Goal: Find specific page/section: Find specific page/section

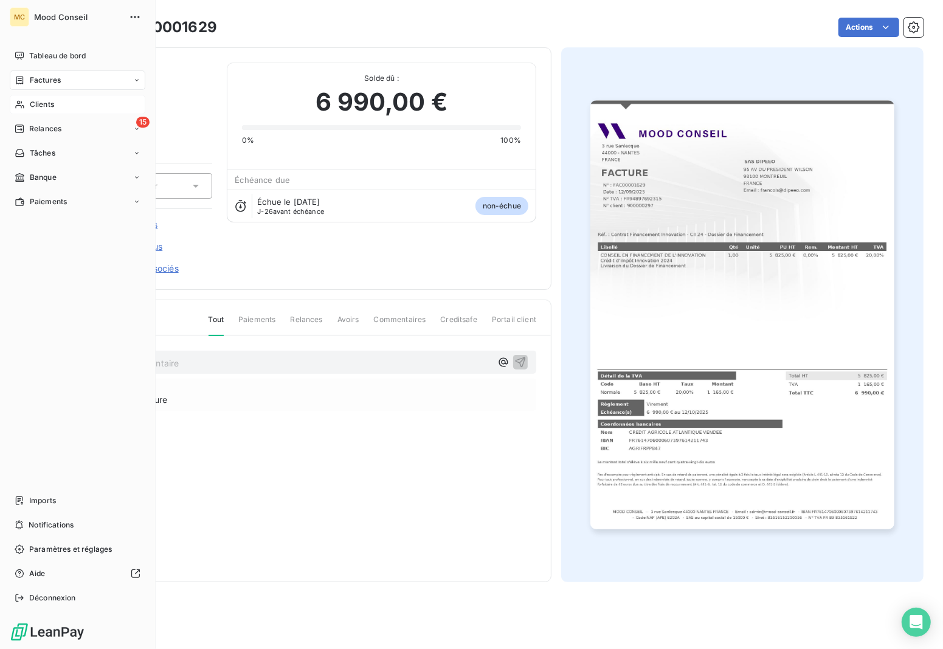
click at [37, 108] on span "Clients" at bounding box center [42, 104] width 24 height 11
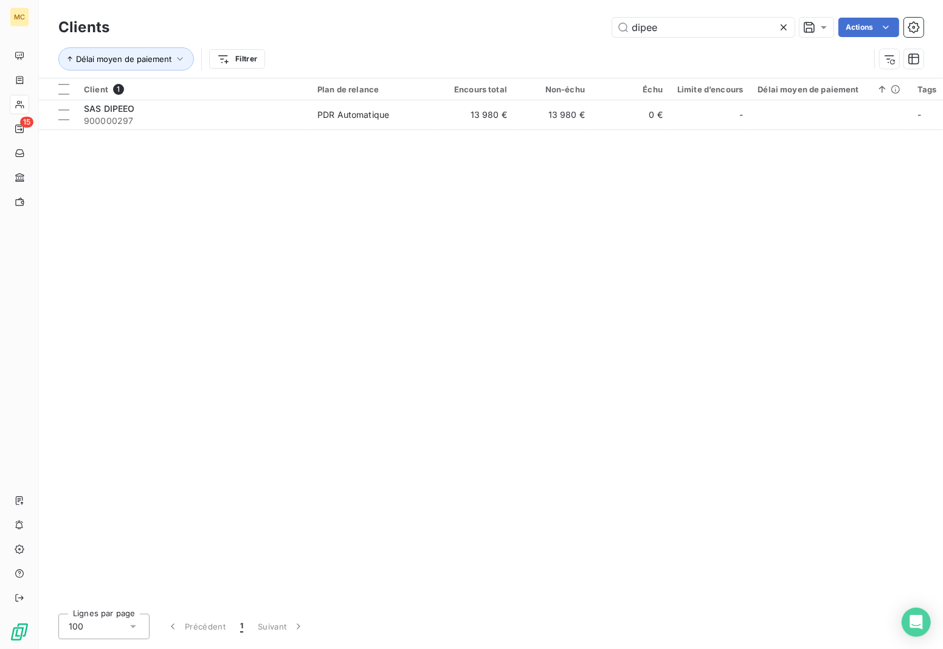
drag, startPoint x: 672, startPoint y: 31, endPoint x: 569, endPoint y: 23, distance: 103.0
click at [569, 23] on div "dipee Actions" at bounding box center [523, 27] width 799 height 19
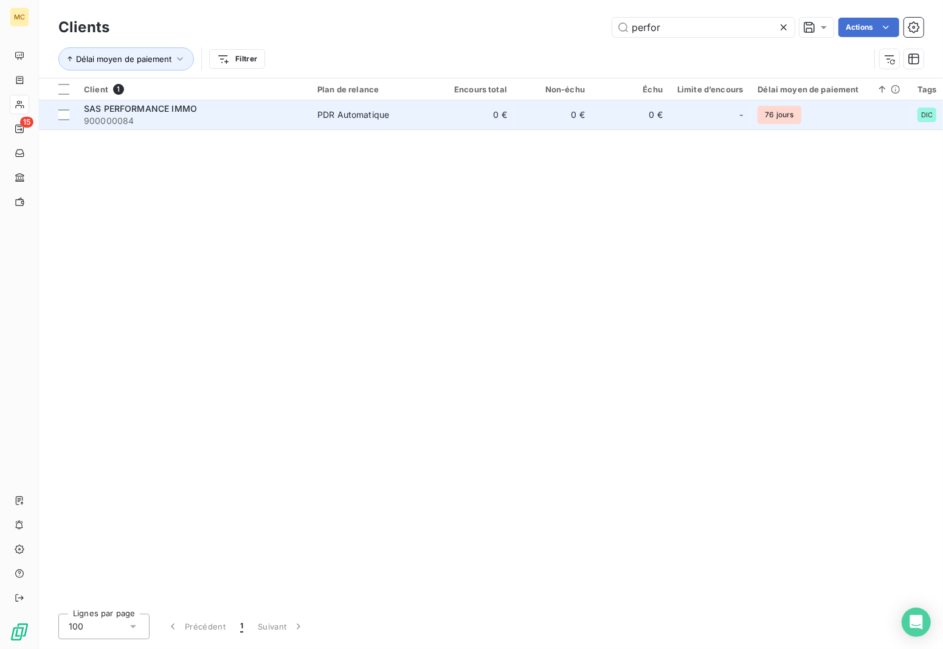
type input "perfor"
click at [487, 117] on td "0 €" at bounding box center [475, 114] width 78 height 29
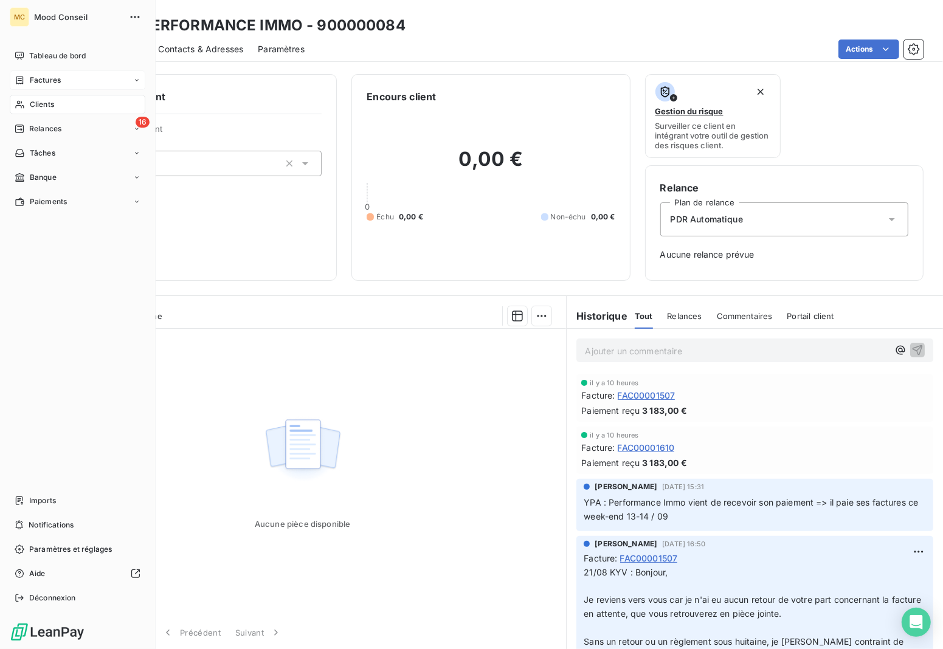
drag, startPoint x: 58, startPoint y: 80, endPoint x: 92, endPoint y: 77, distance: 34.2
click at [58, 80] on span "Factures" at bounding box center [45, 80] width 31 height 11
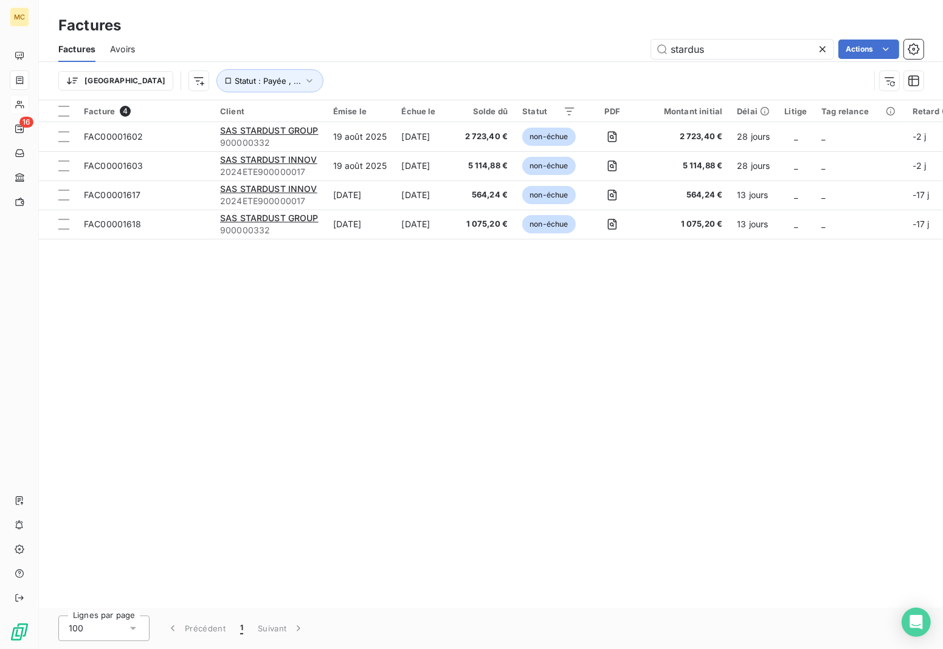
drag, startPoint x: 712, startPoint y: 47, endPoint x: 551, endPoint y: 47, distance: 161.1
click at [551, 47] on div "stardus Actions" at bounding box center [537, 49] width 774 height 19
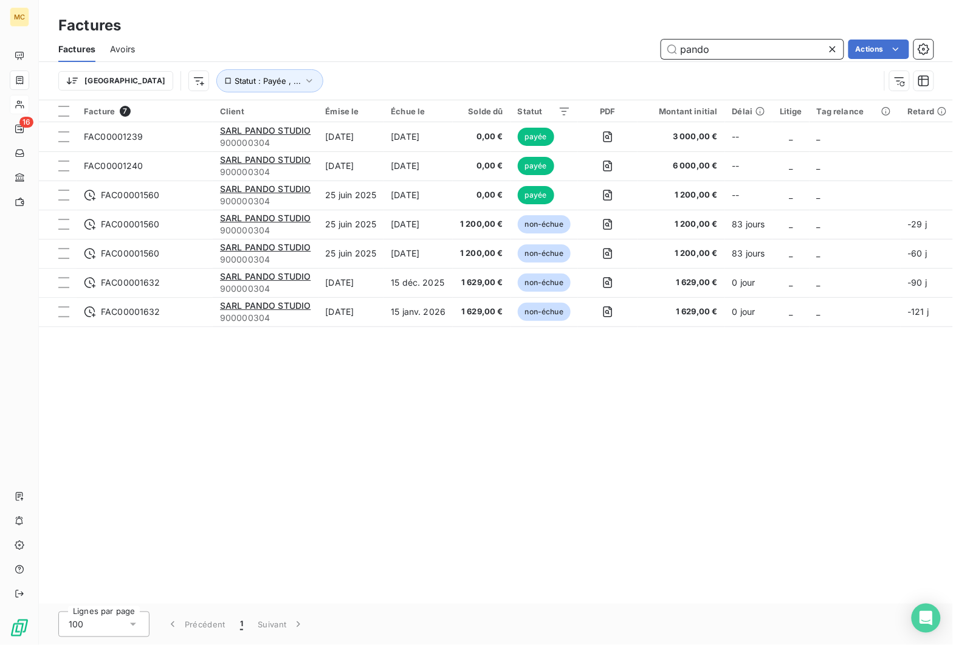
drag, startPoint x: 742, startPoint y: 46, endPoint x: 639, endPoint y: 47, distance: 102.7
click at [641, 47] on div "pando Actions" at bounding box center [542, 49] width 784 height 19
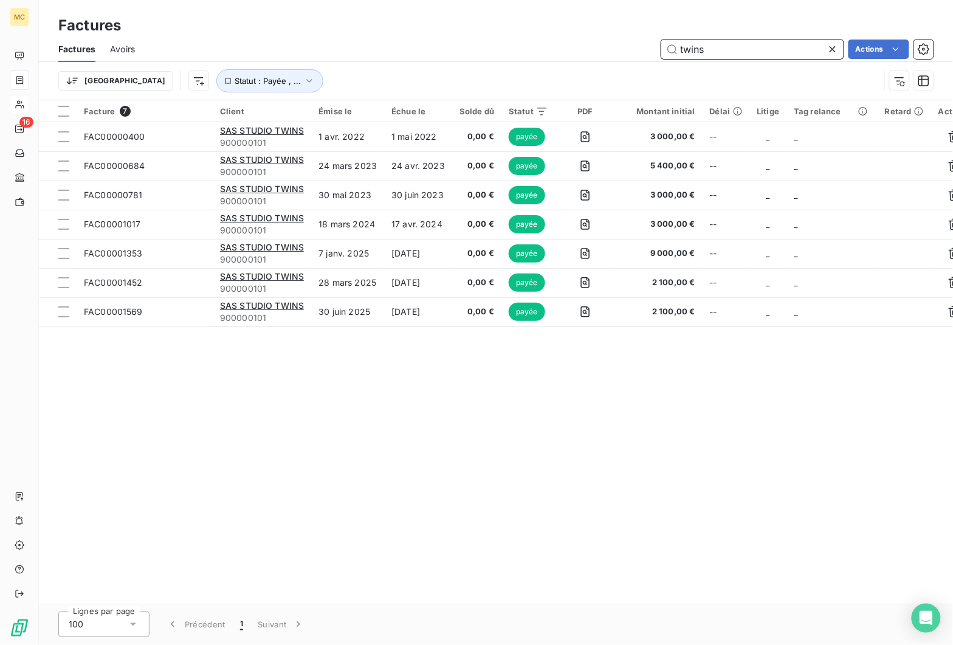
type input "twins"
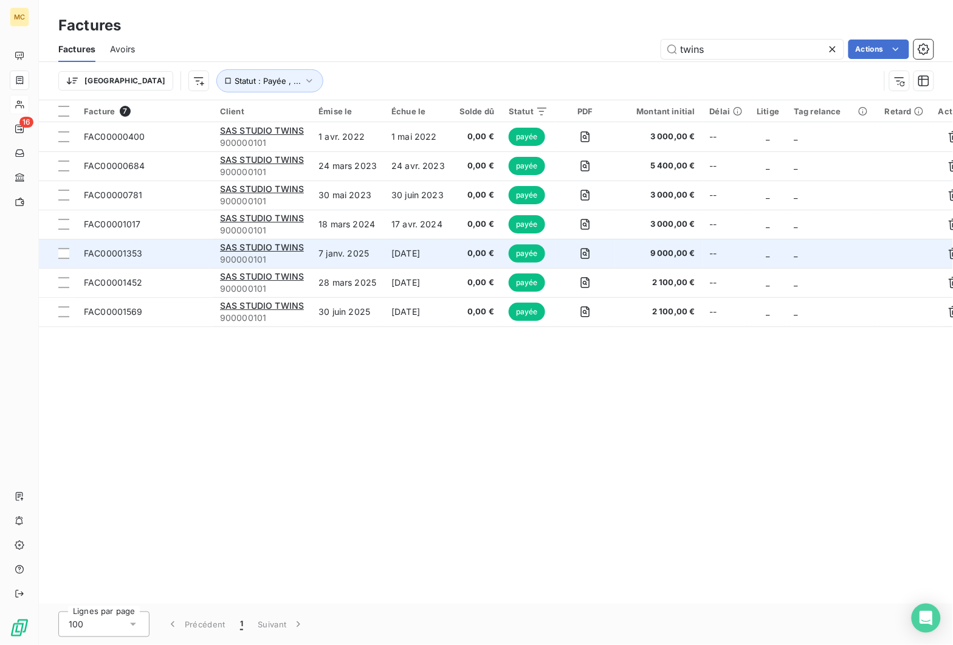
click at [381, 254] on td "7 janv. 2025" at bounding box center [347, 253] width 73 height 29
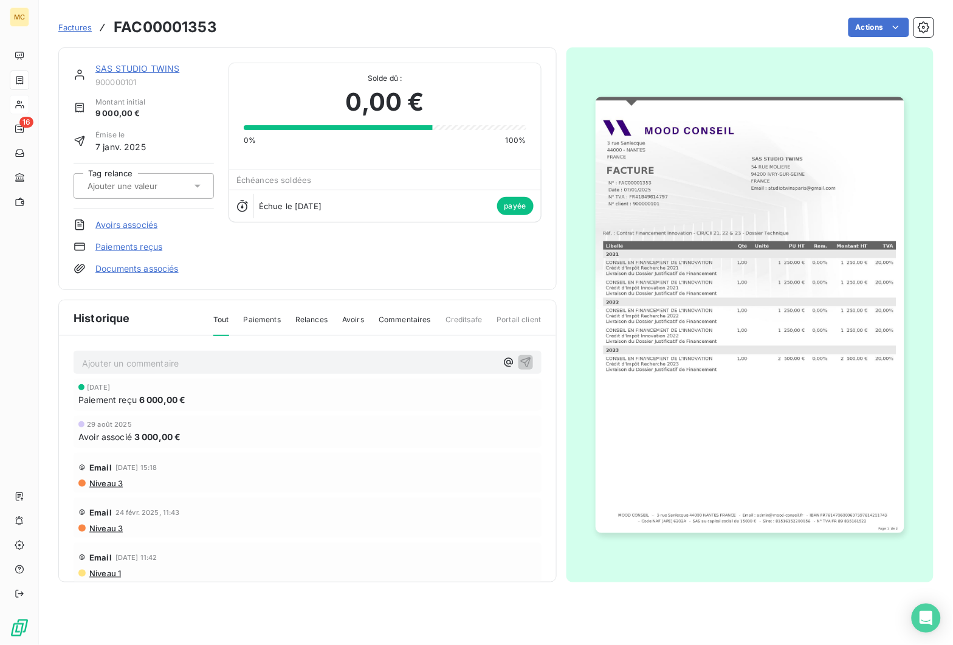
click at [697, 326] on img "button" at bounding box center [750, 315] width 309 height 436
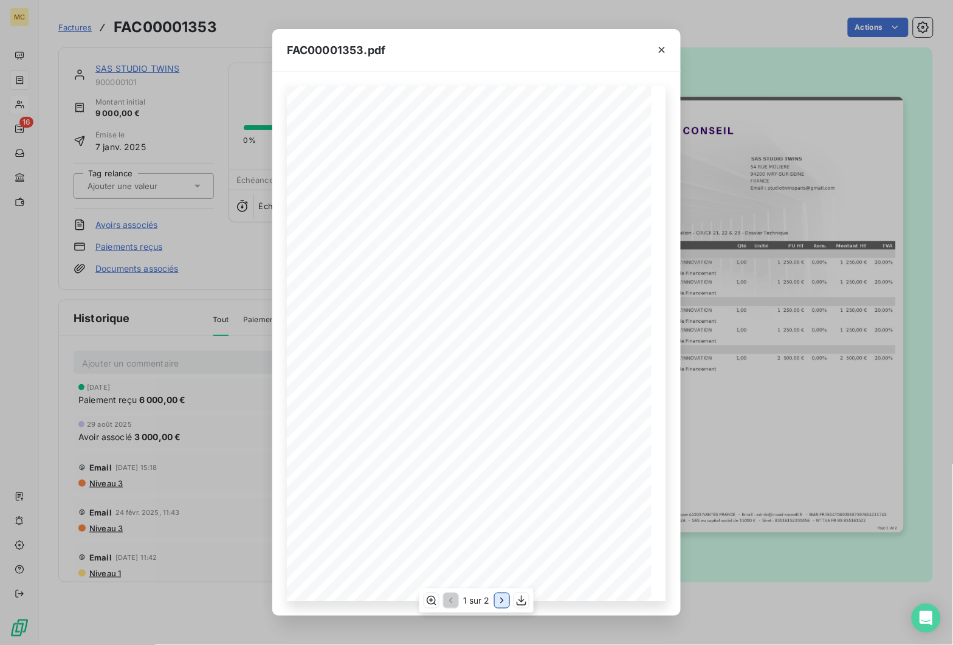
click at [500, 603] on icon "button" at bounding box center [502, 600] width 12 height 12
click at [191, 297] on div "FAC00001353.pdf FACTURE N° : FAC00001353 Date : [DATE] N° TVA : FR41849614797 N…" at bounding box center [476, 322] width 953 height 645
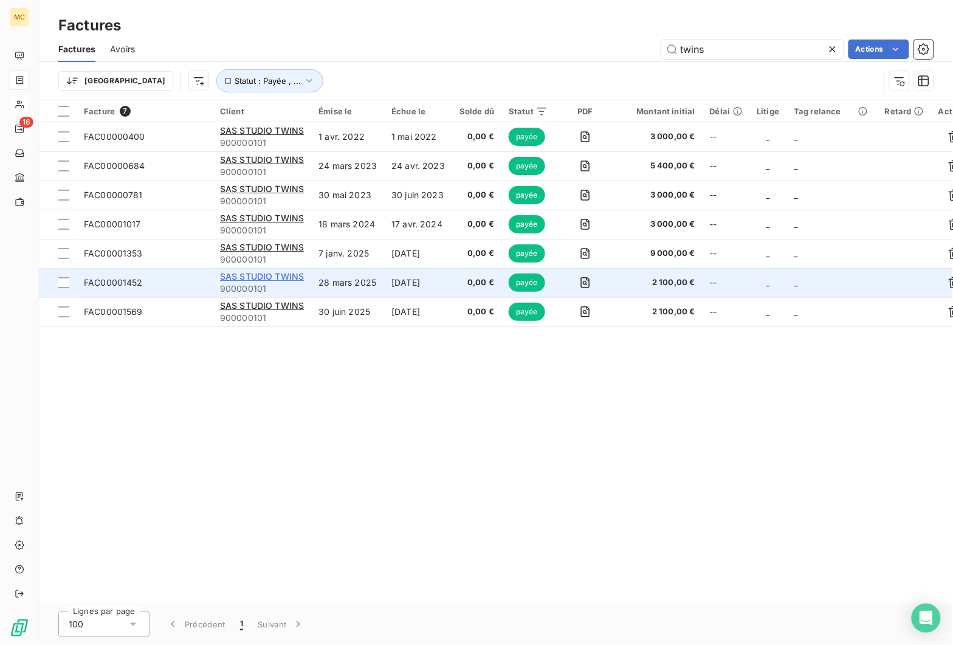
click at [244, 281] on span "SAS STUDIO TWINS" at bounding box center [262, 276] width 84 height 10
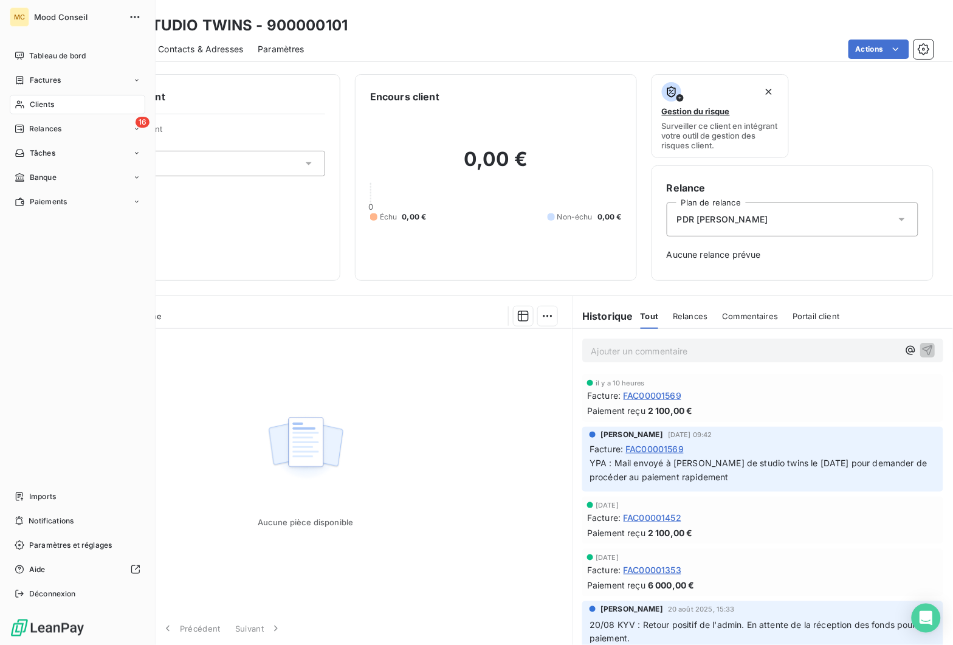
drag, startPoint x: 29, startPoint y: 108, endPoint x: 92, endPoint y: 99, distance: 64.4
click at [30, 108] on span "Clients" at bounding box center [42, 104] width 24 height 11
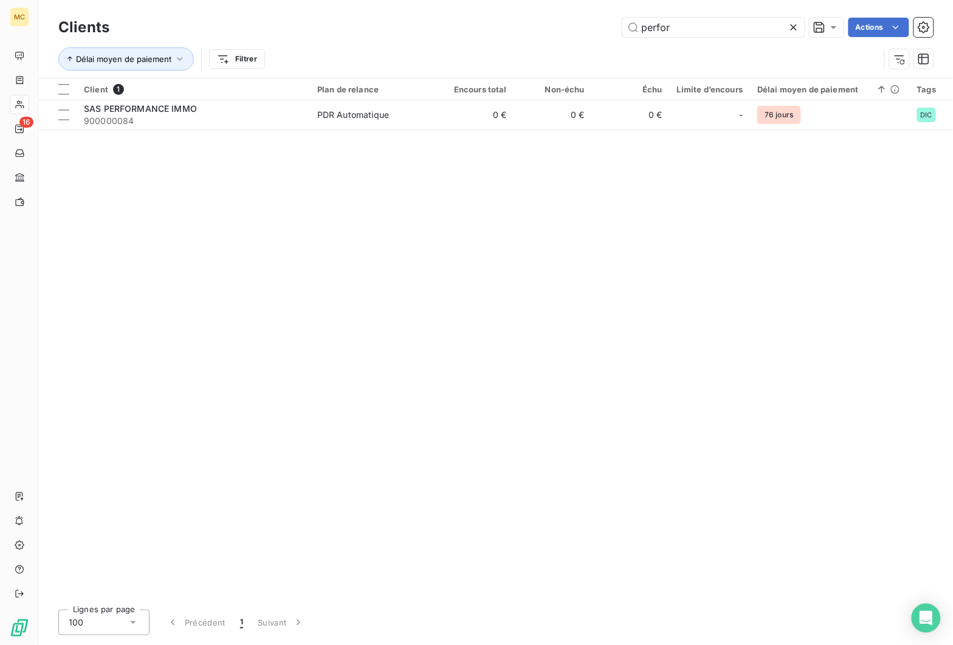
drag, startPoint x: 642, startPoint y: 31, endPoint x: 560, endPoint y: 31, distance: 82.7
click at [560, 31] on div "perfor Actions" at bounding box center [529, 27] width 810 height 19
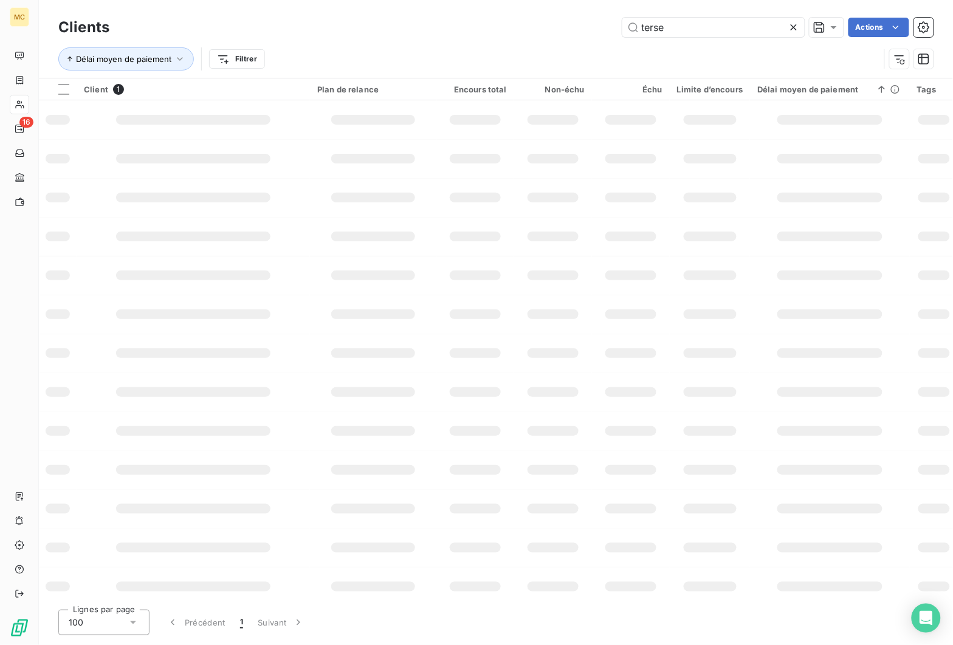
type input "terse"
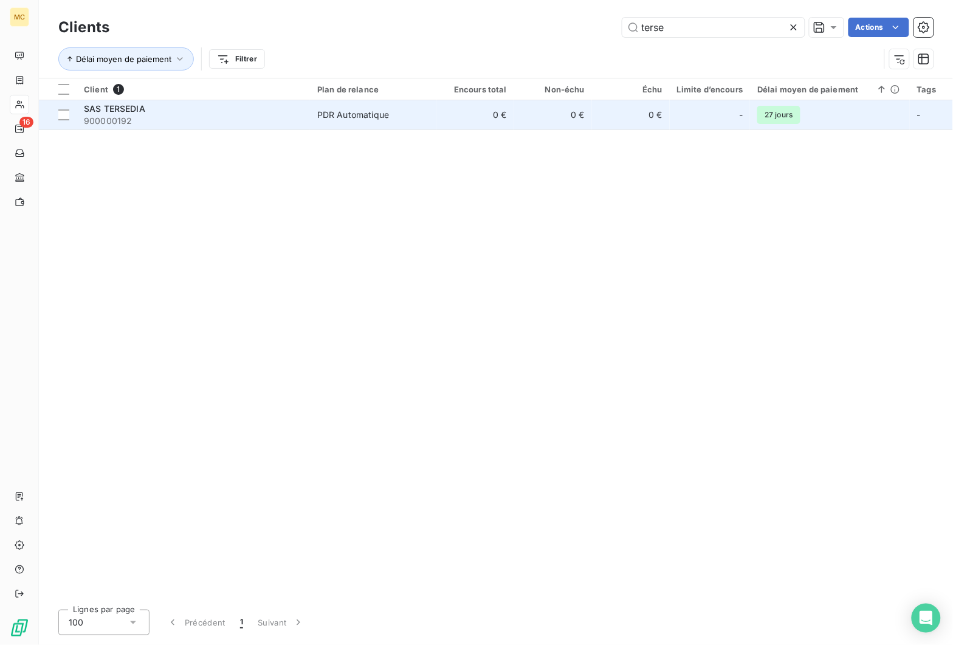
click at [473, 123] on td "0 €" at bounding box center [475, 114] width 78 height 29
